Goal: Transaction & Acquisition: Purchase product/service

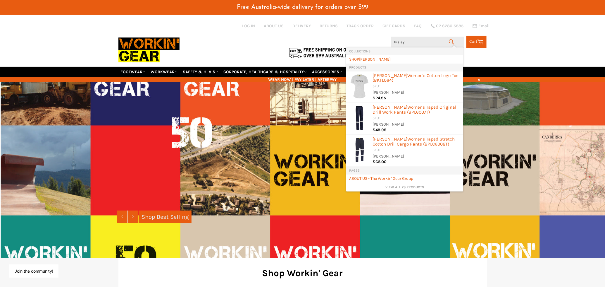
type input "bisley 5"
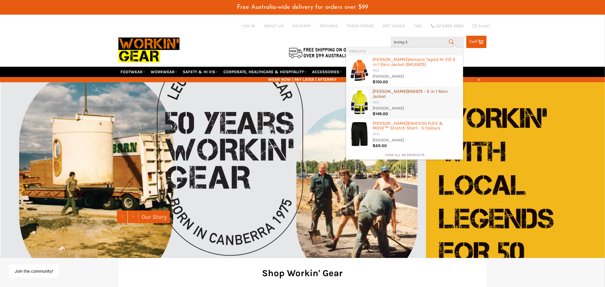
click at [416, 92] on div "BISLEY BK6975 - 5 in 1 Rain Jacket" at bounding box center [417, 94] width 88 height 11
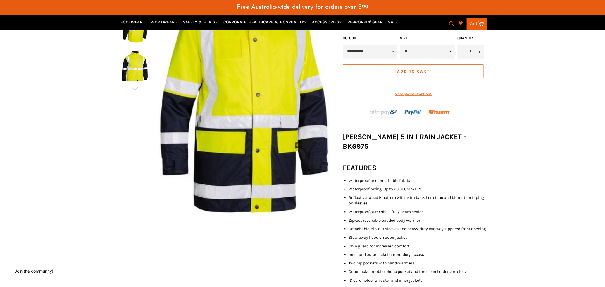
scroll to position [124, 0]
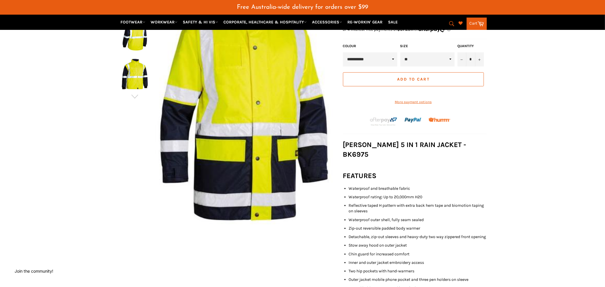
click at [449, 23] on icon "submit" at bounding box center [452, 23] width 6 height 6
click at [407, 20] on input "Search" at bounding box center [427, 23] width 73 height 11
type input "b"
click at [491, 162] on div "**" at bounding box center [302, 200] width 605 height 449
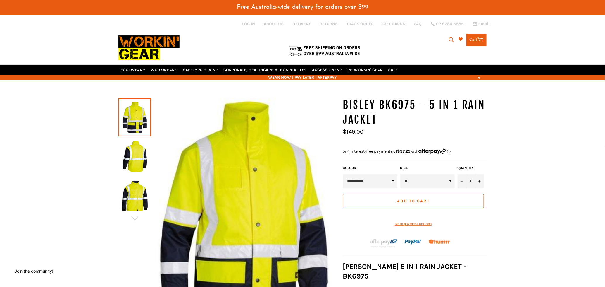
scroll to position [26, 0]
